Goal: Task Accomplishment & Management: Use online tool/utility

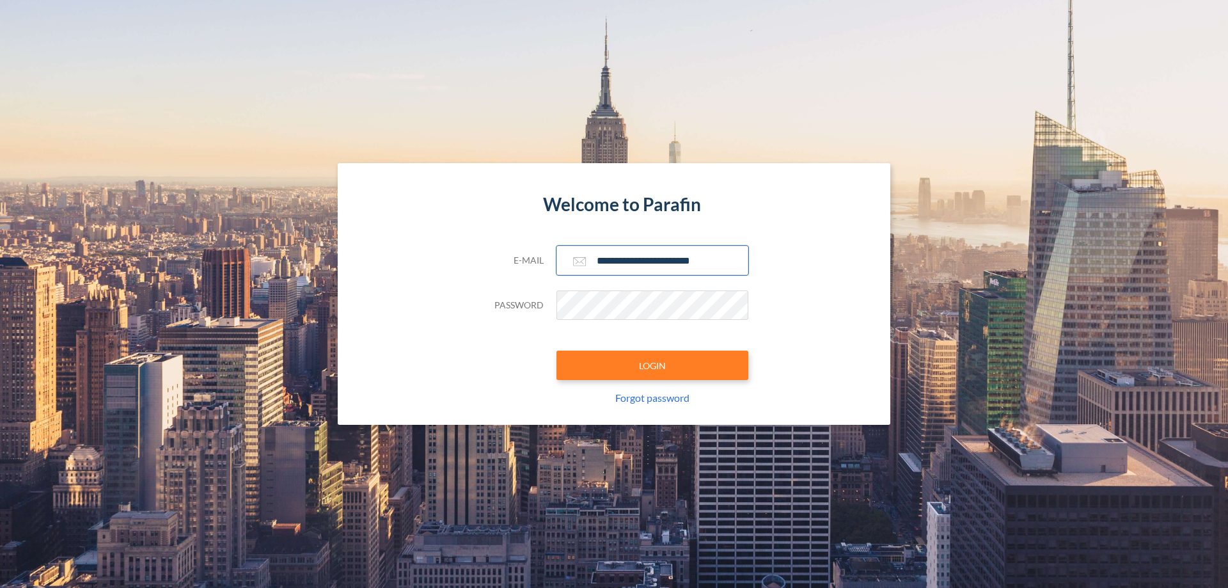
type input "**********"
click at [652, 365] on button "LOGIN" at bounding box center [652, 364] width 192 height 29
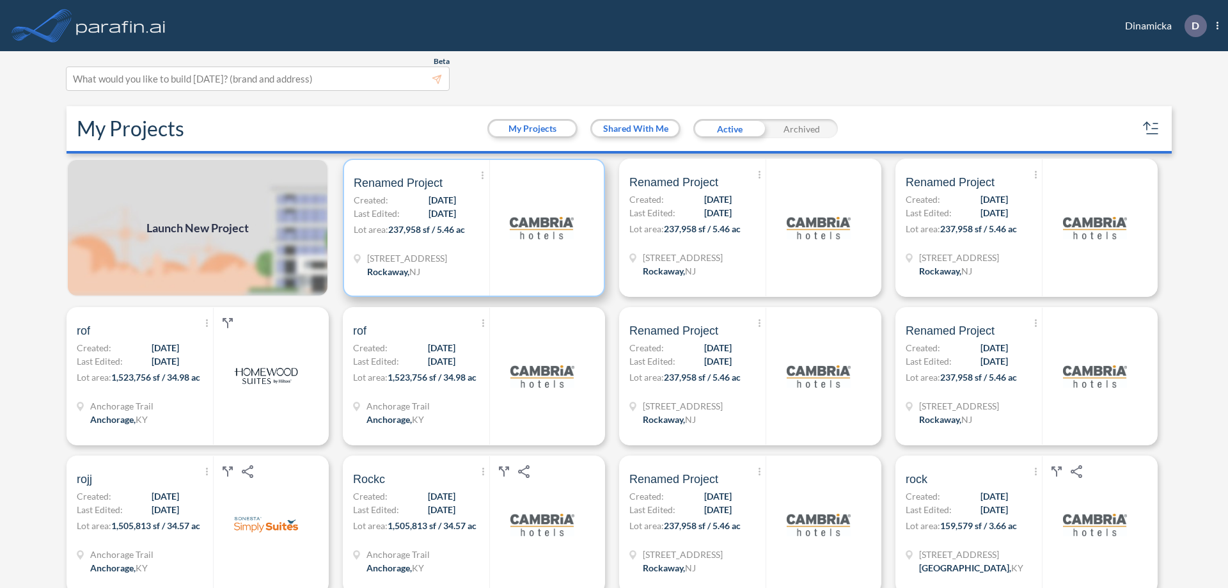
scroll to position [3, 0]
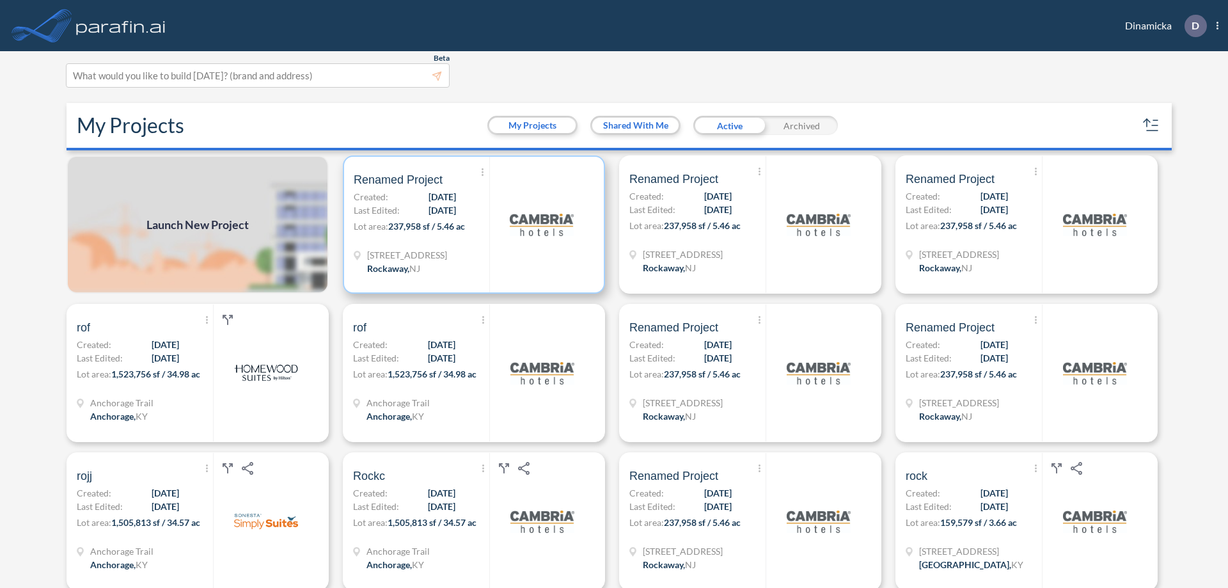
click at [471, 224] on p "Lot area: 237,958 sf / 5.46 ac" at bounding box center [422, 228] width 136 height 19
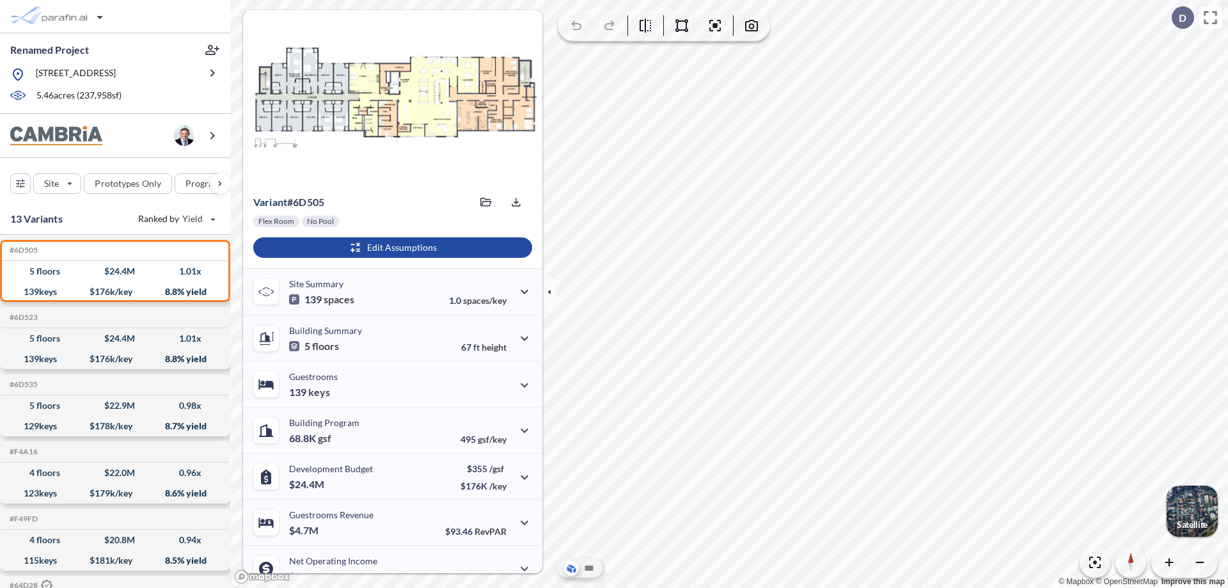
scroll to position [65, 0]
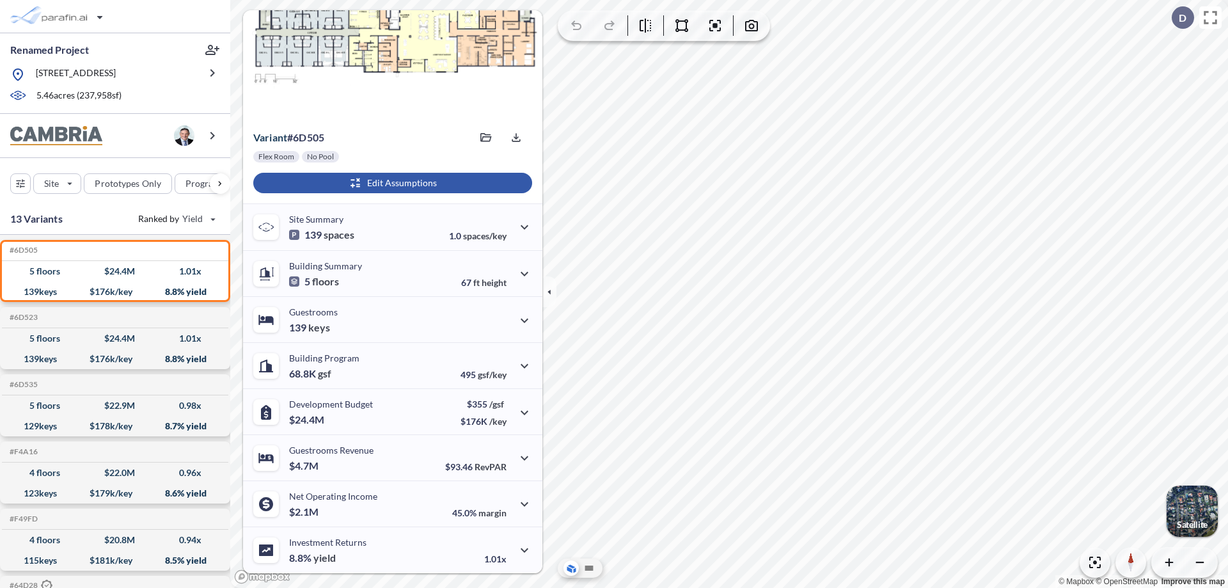
click at [391, 183] on div "button" at bounding box center [392, 183] width 279 height 20
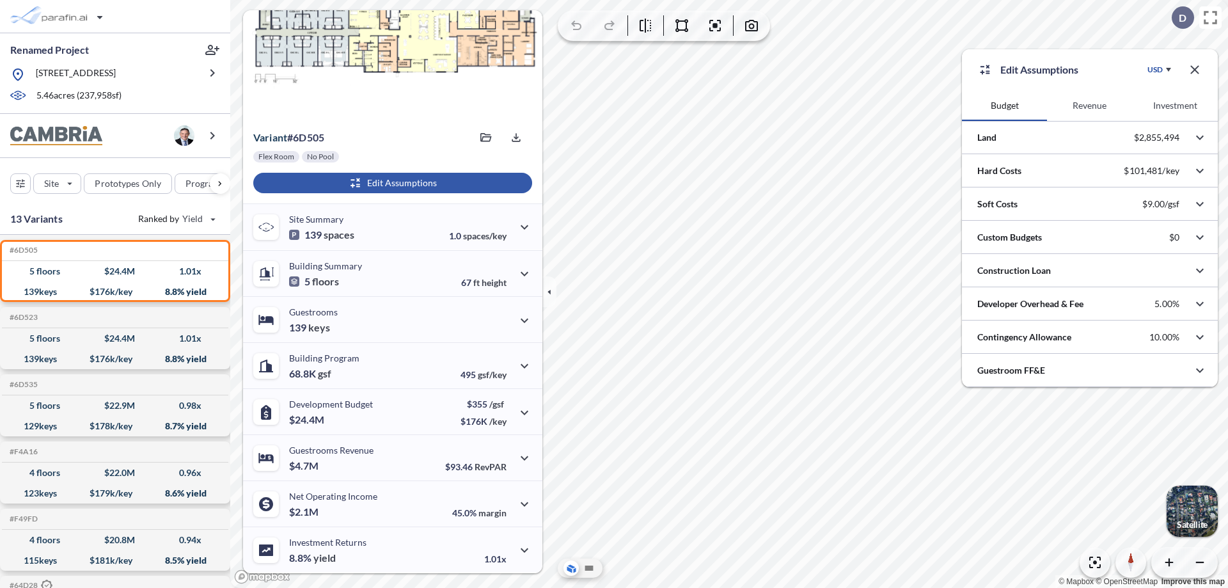
click at [1089, 106] on button "Revenue" at bounding box center [1089, 105] width 85 height 31
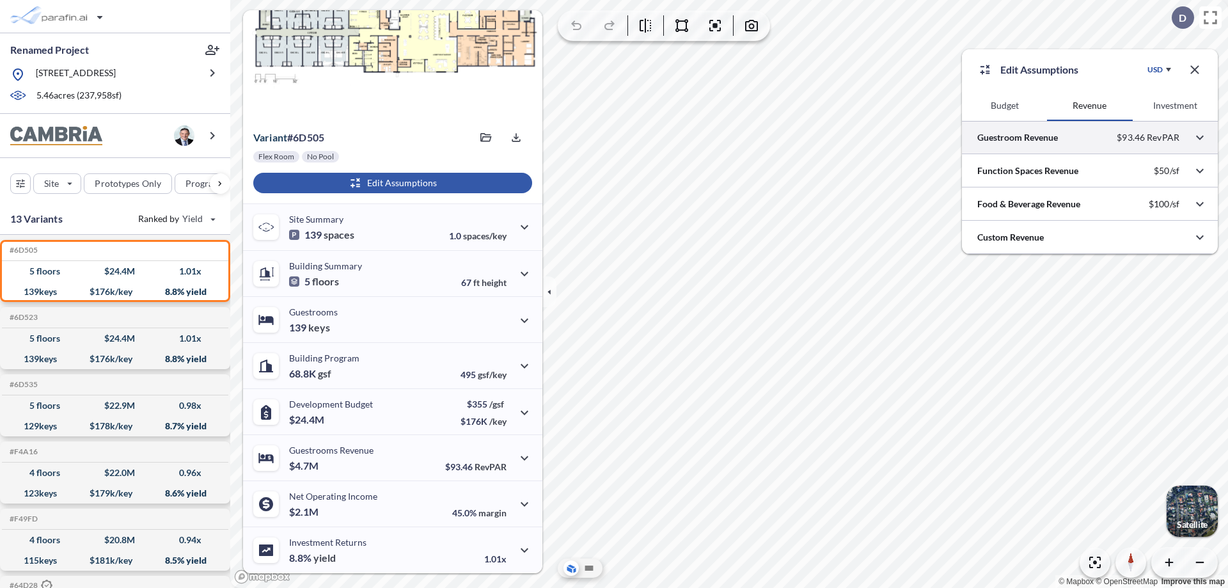
click at [1090, 137] on div at bounding box center [1090, 137] width 256 height 33
